Goal: Information Seeking & Learning: Check status

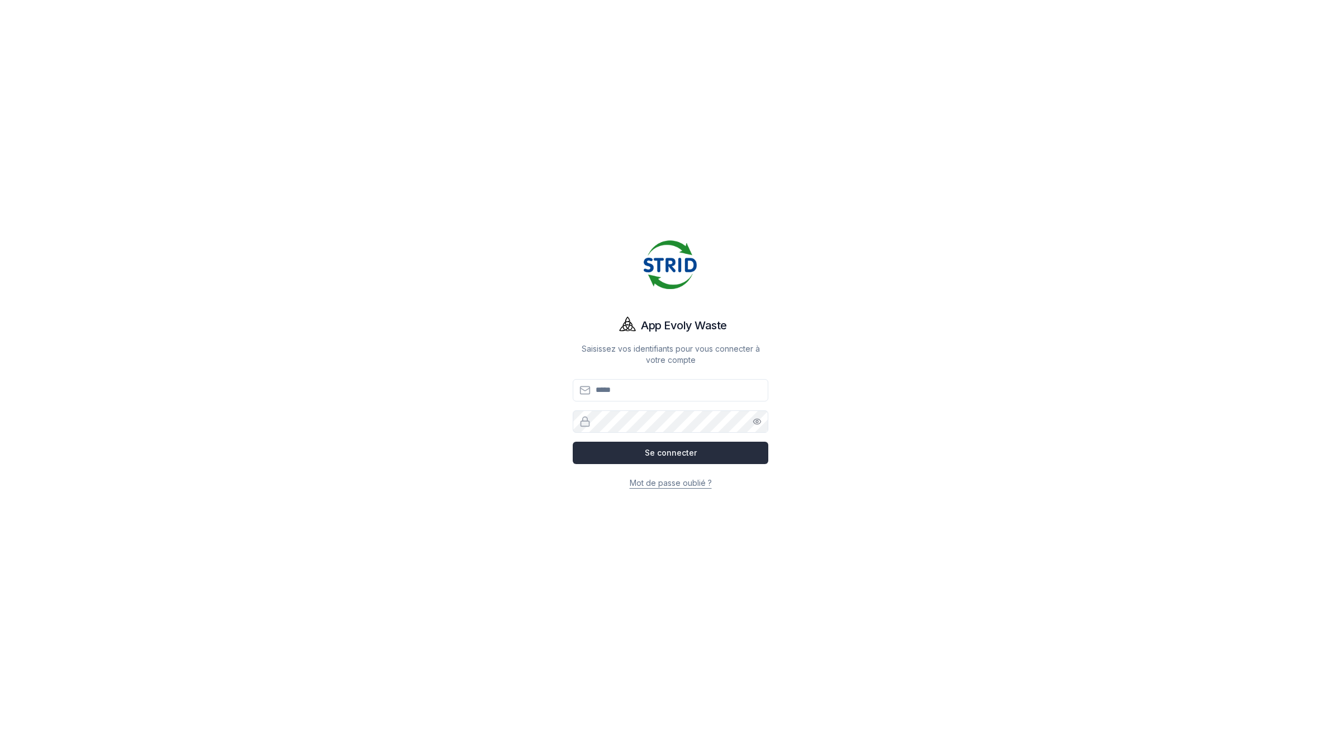
type input "**********"
click at [654, 451] on button "Se connecter" at bounding box center [671, 453] width 196 height 22
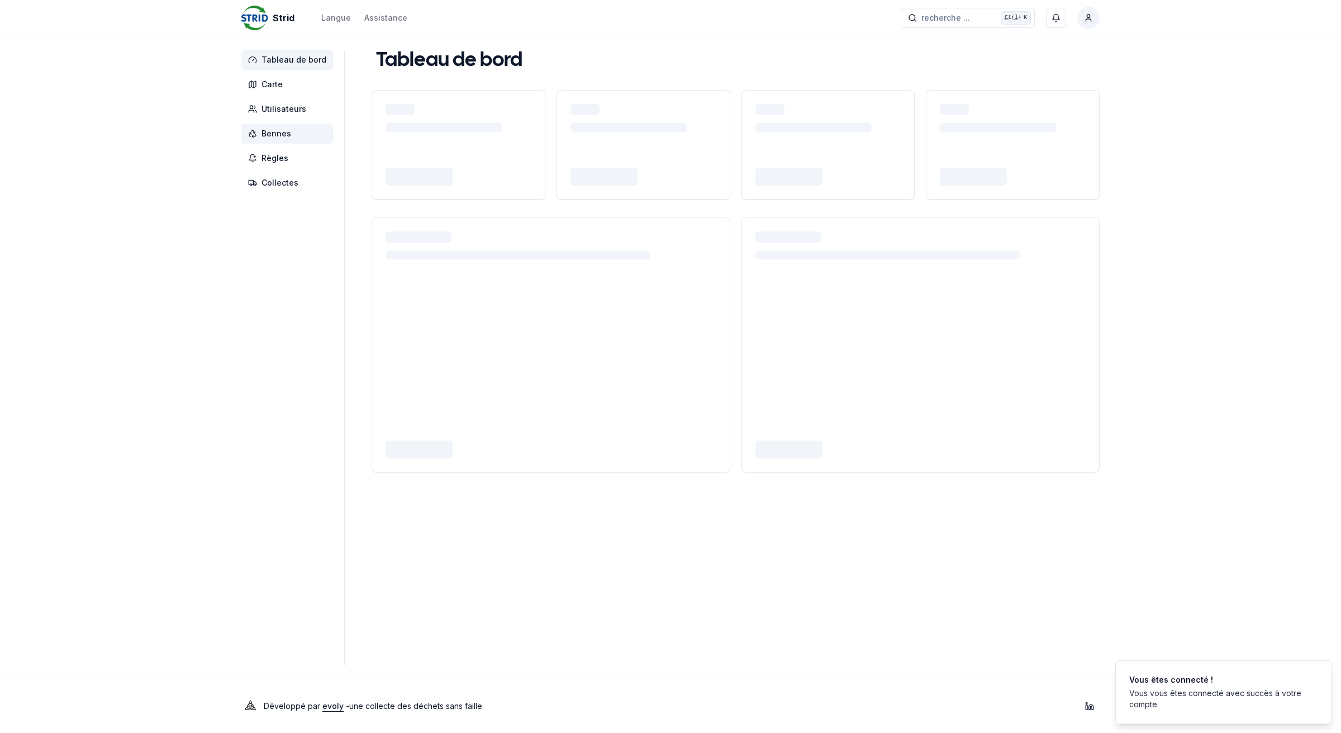
click at [309, 139] on span "Bennes" at bounding box center [287, 134] width 92 height 20
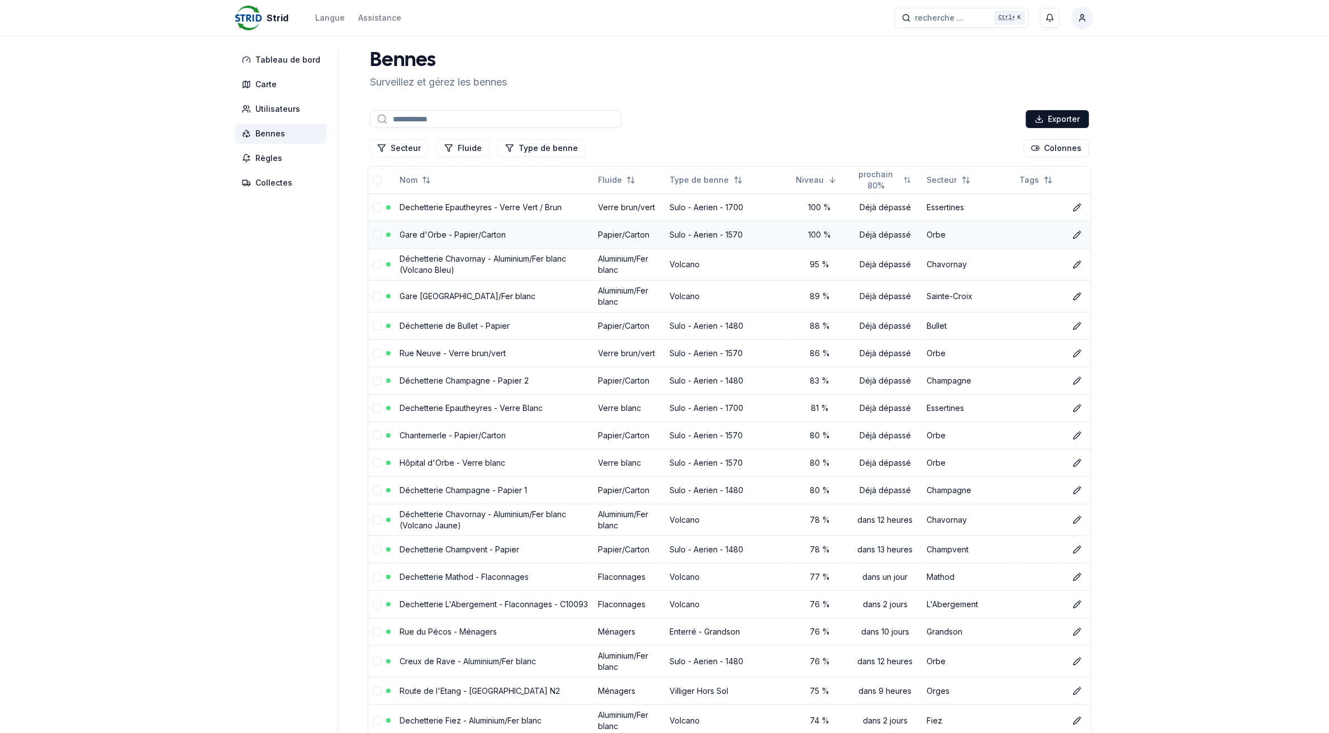
click at [476, 235] on link "Gare d'Orbe - Papier/Carton" at bounding box center [453, 235] width 106 height 10
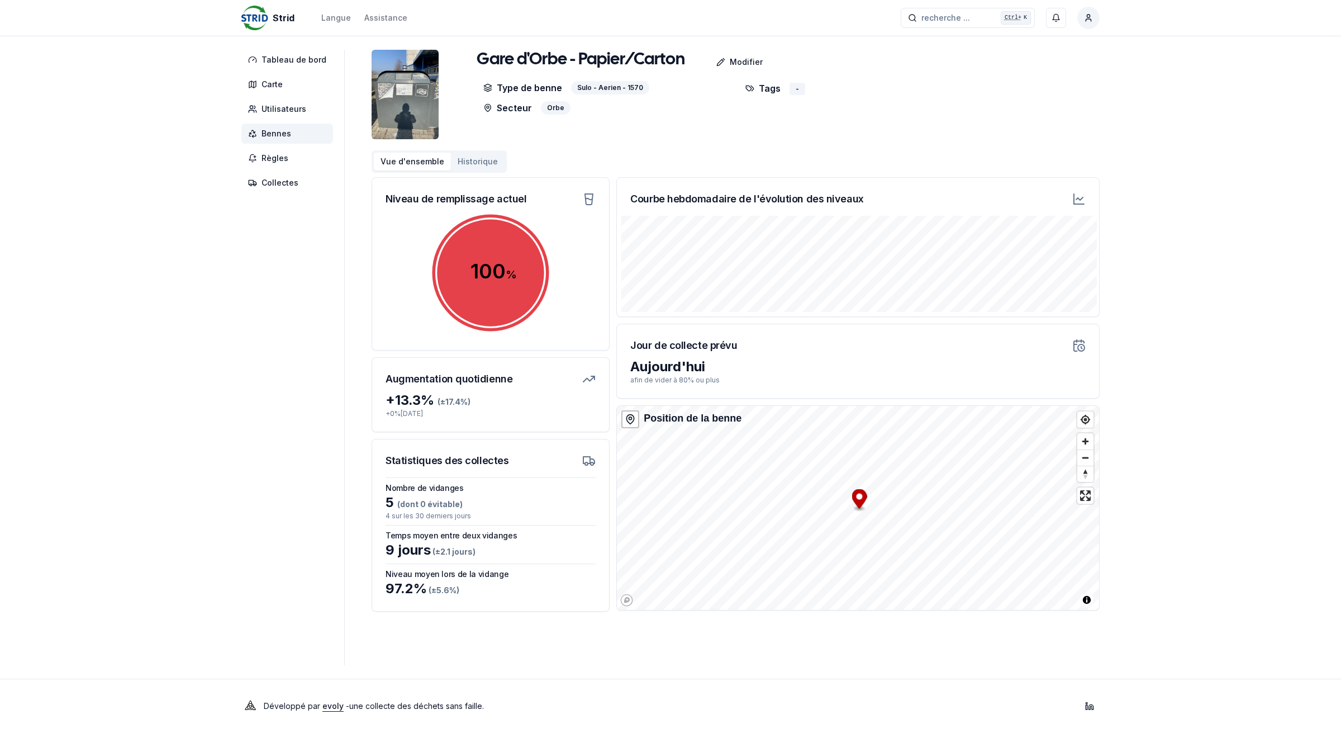
click at [297, 136] on span "Bennes" at bounding box center [287, 134] width 92 height 20
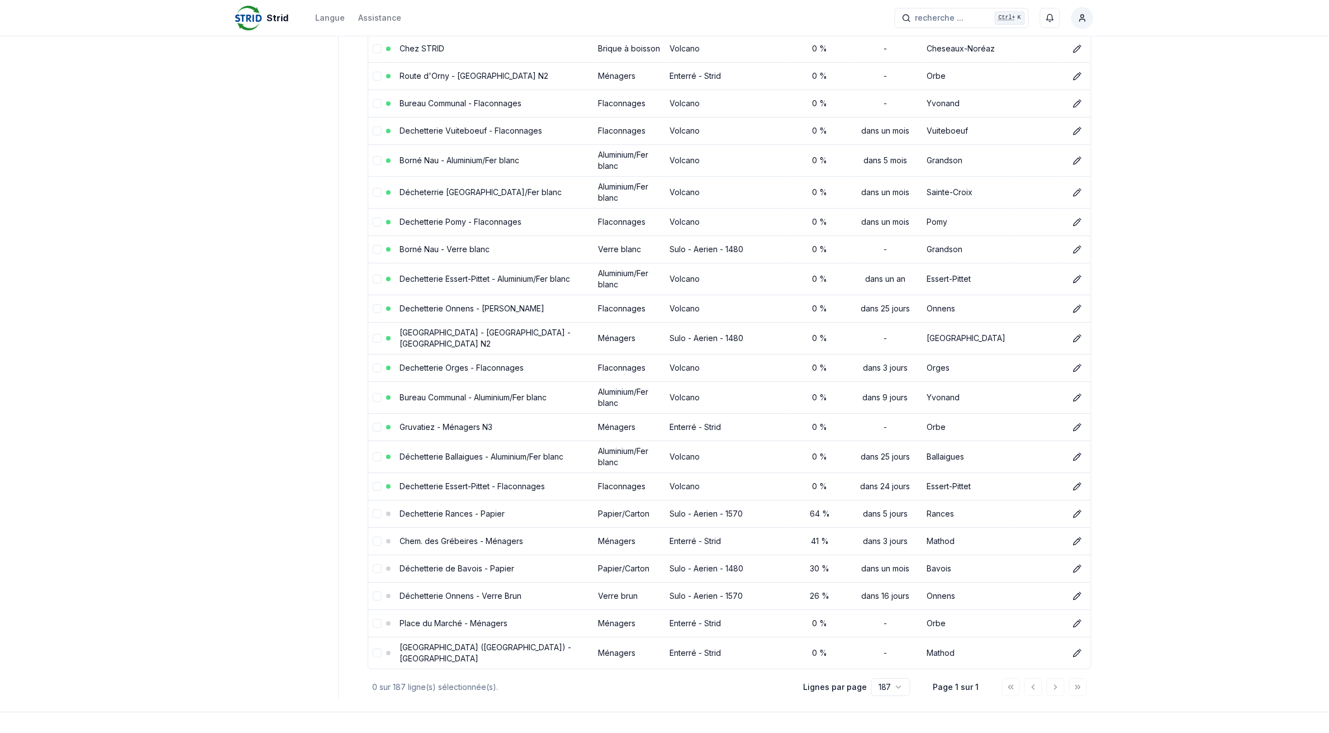
scroll to position [4876, 0]
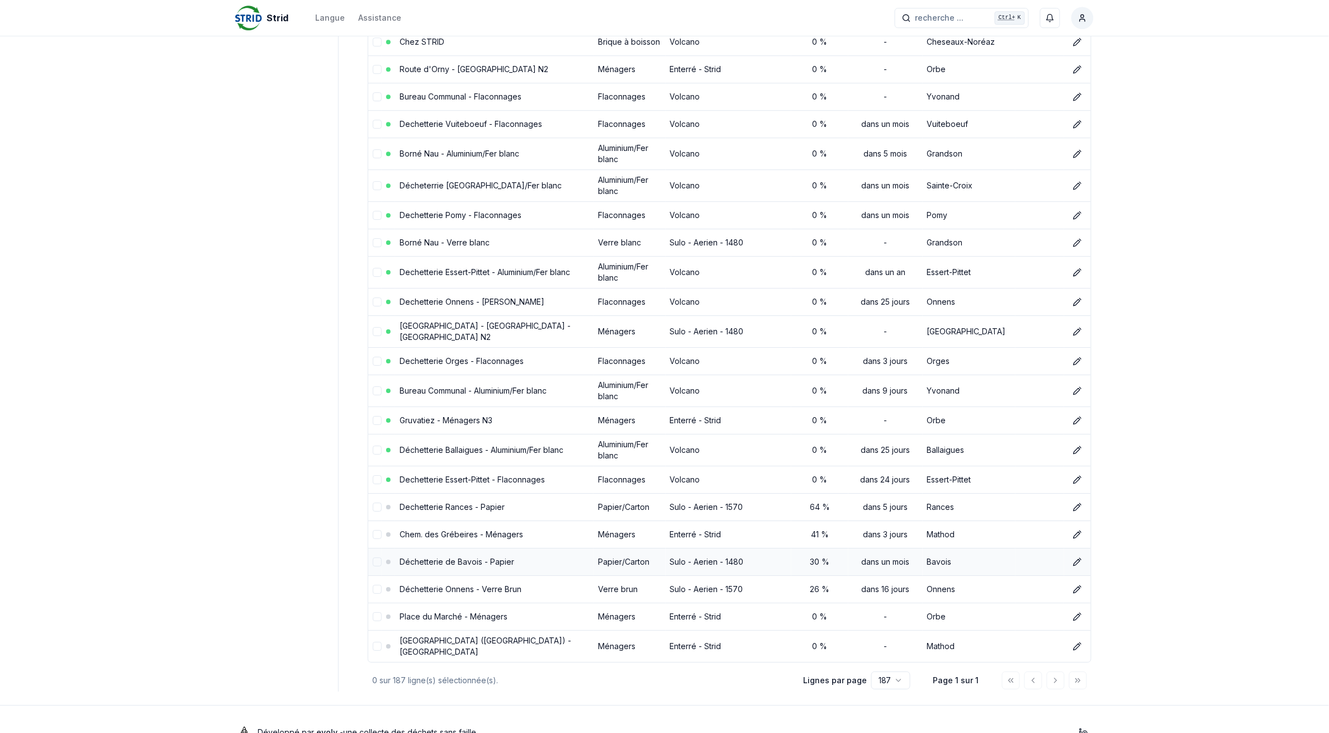
click at [457, 557] on link "Déchetterie de Bavois - Papier" at bounding box center [457, 562] width 115 height 10
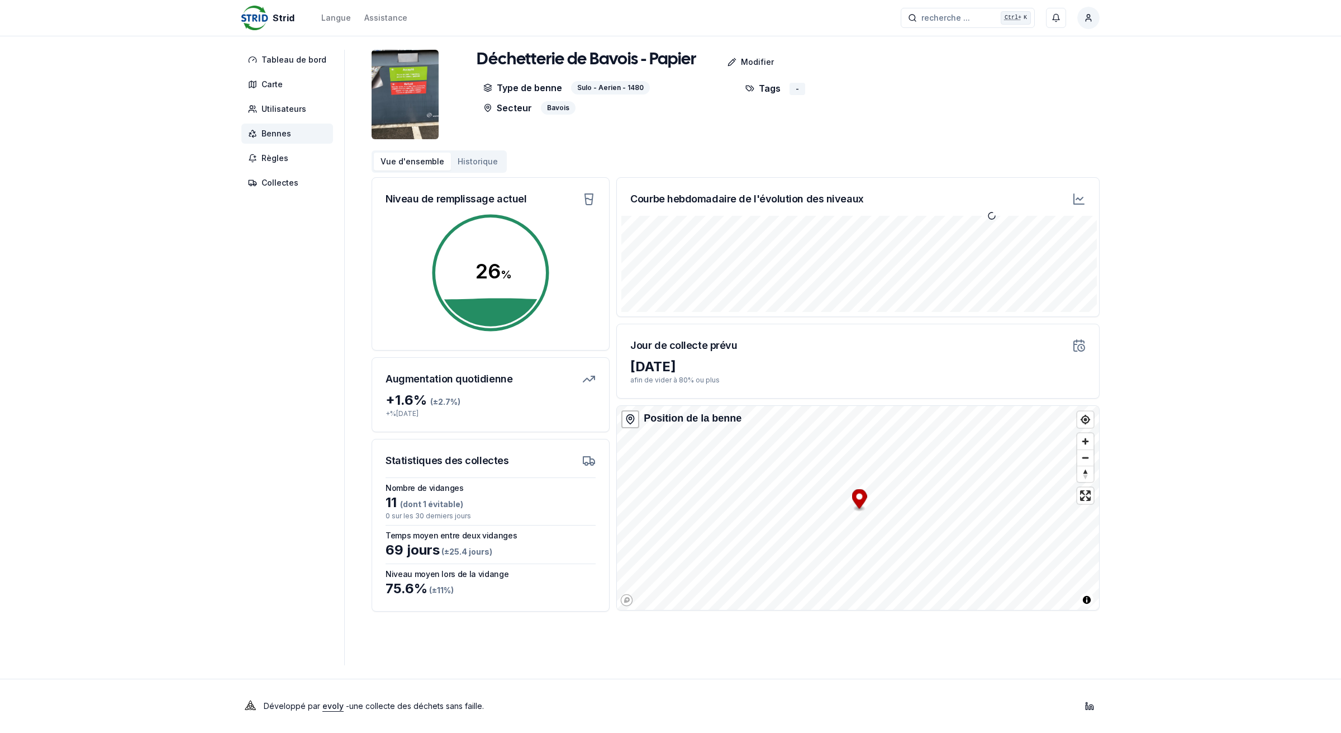
click at [485, 161] on button "Historique" at bounding box center [478, 162] width 54 height 18
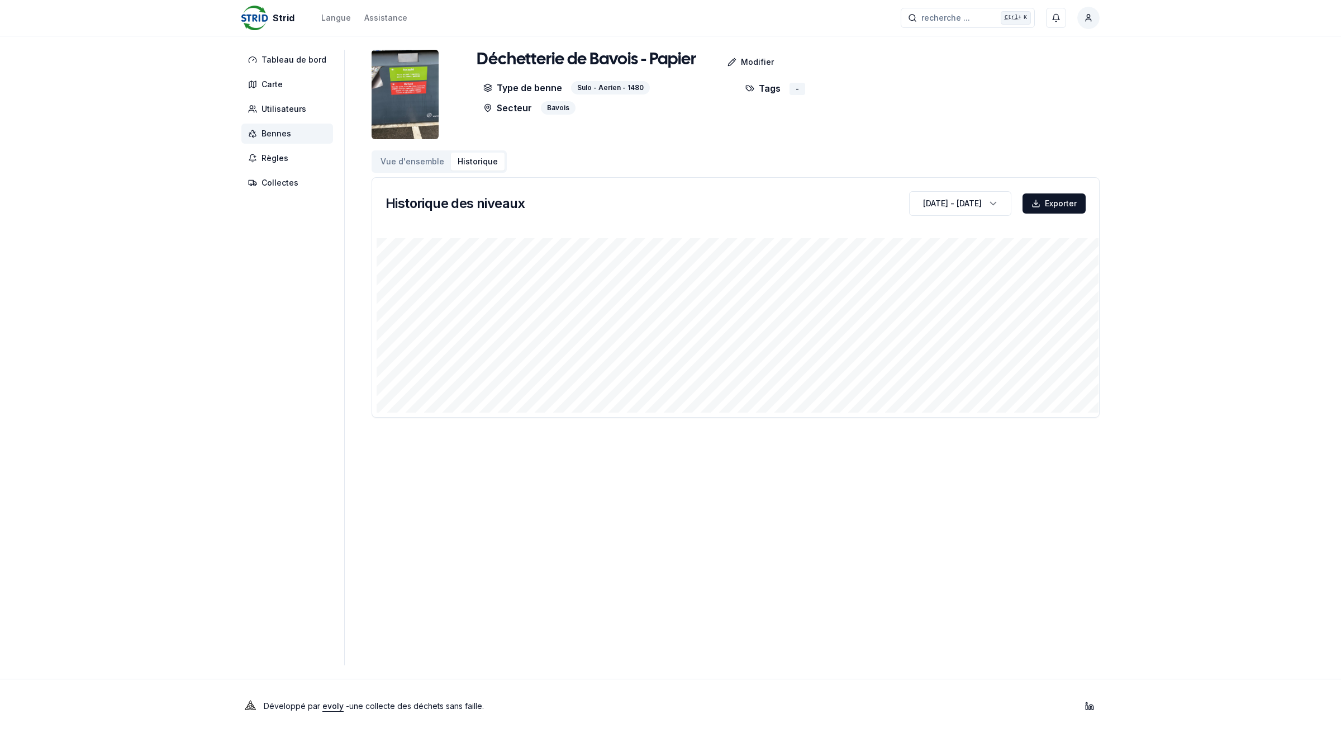
click at [1094, 20] on html "Strid Langue Assistance recherche ... recherche ... Ctrl+ K [PERSON_NAME] Table…" at bounding box center [670, 366] width 1341 height 733
click at [1054, 121] on div "Se déconnecter" at bounding box center [1036, 120] width 121 height 18
